Goal: Task Accomplishment & Management: Use online tool/utility

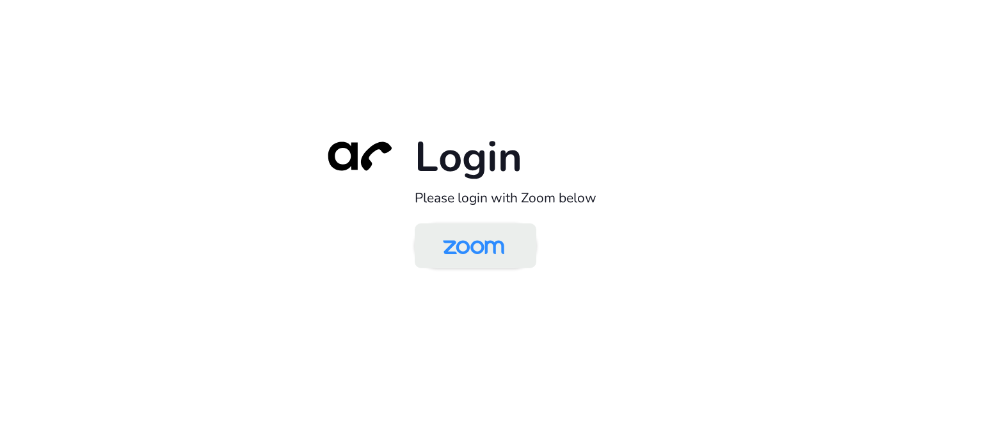
click at [466, 254] on img at bounding box center [473, 247] width 88 height 42
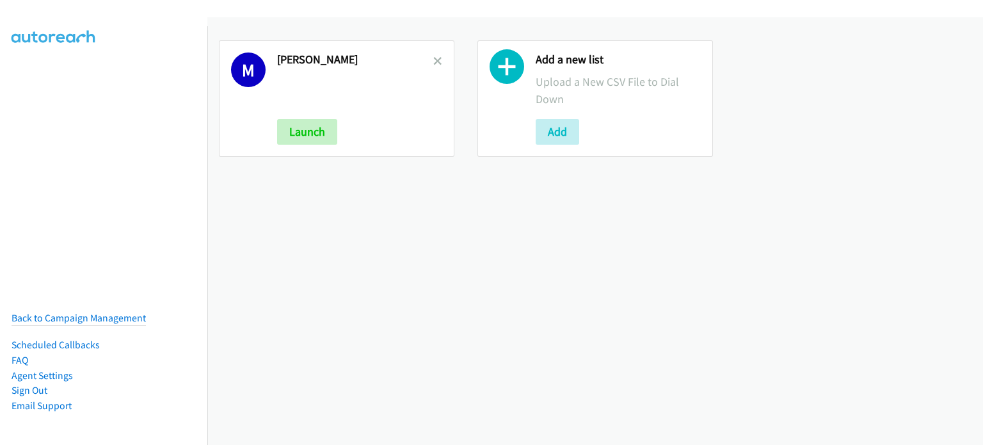
click at [427, 61] on h2 "[PERSON_NAME]" at bounding box center [355, 59] width 156 height 15
click at [433, 58] on icon at bounding box center [437, 62] width 9 height 9
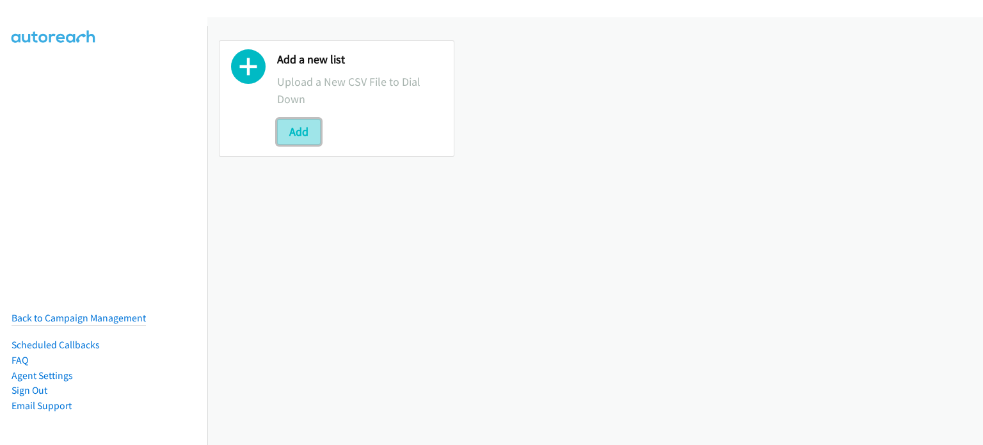
click at [302, 129] on button "Add" at bounding box center [299, 132] width 44 height 26
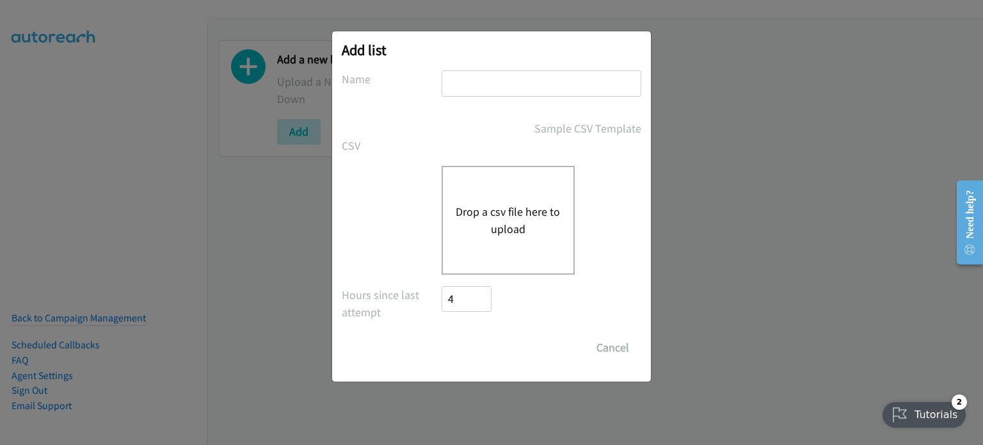
click at [486, 84] on input "text" at bounding box center [541, 83] width 200 height 26
type input "mary"
click at [525, 210] on button "Drop a csv file here to upload" at bounding box center [508, 220] width 105 height 35
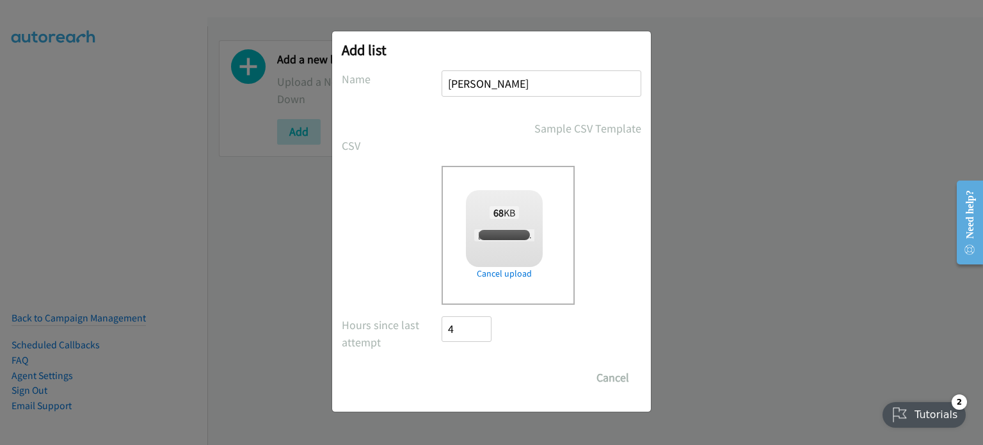
checkbox input "true"
drag, startPoint x: 474, startPoint y: 374, endPoint x: 466, endPoint y: 370, distance: 9.2
click at [473, 374] on input "Save List" at bounding box center [474, 378] width 67 height 26
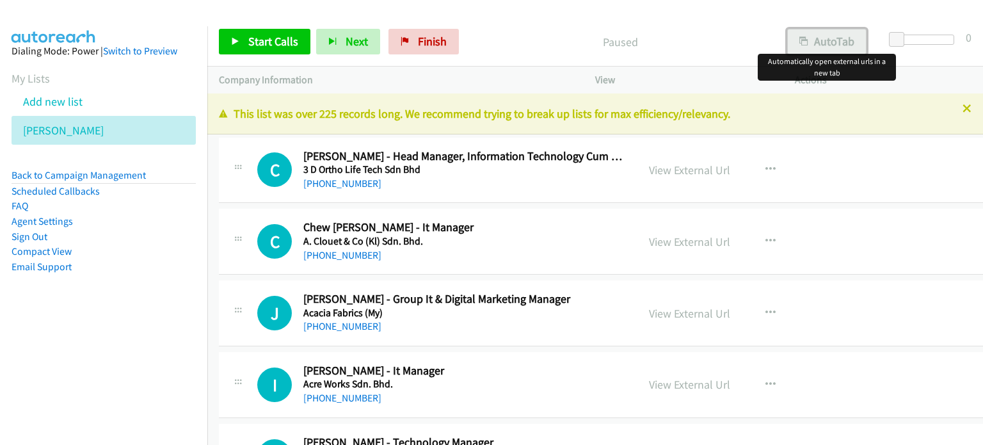
click at [818, 42] on button "AutoTab" at bounding box center [826, 42] width 79 height 26
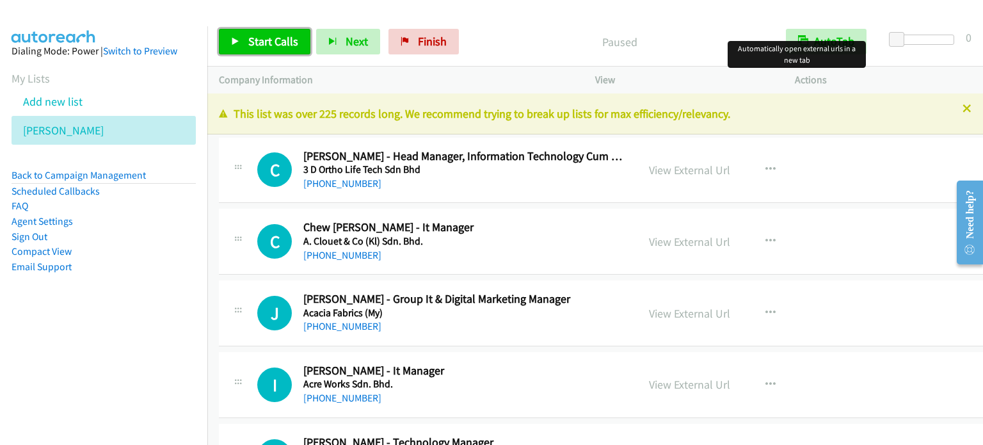
click at [264, 41] on span "Start Calls" at bounding box center [273, 41] width 50 height 15
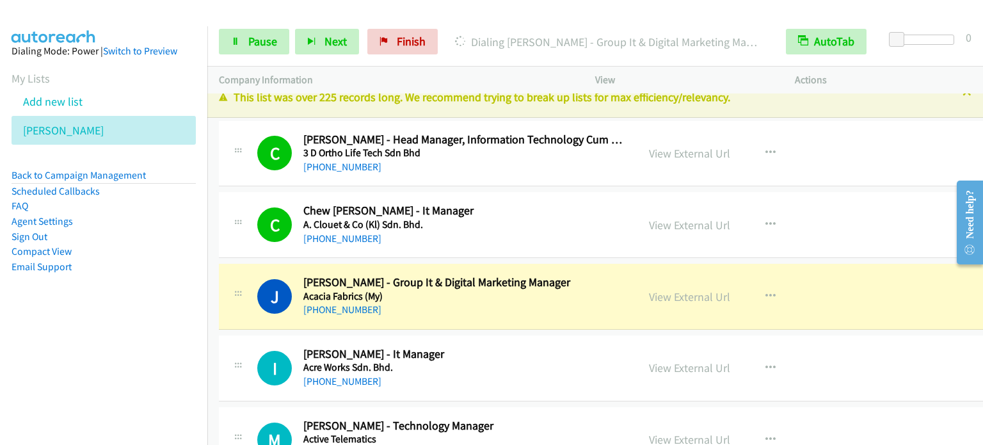
scroll to position [51, 0]
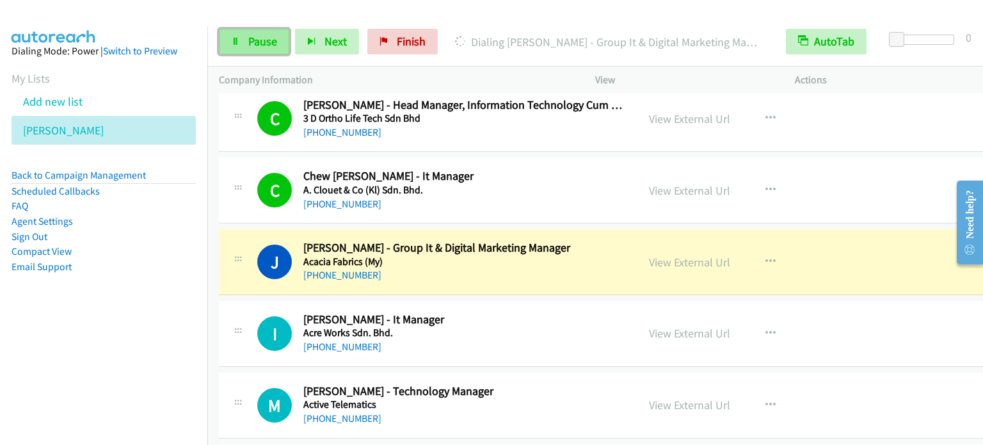
click at [263, 40] on span "Pause" at bounding box center [262, 41] width 29 height 15
